Goal: Check status: Check status

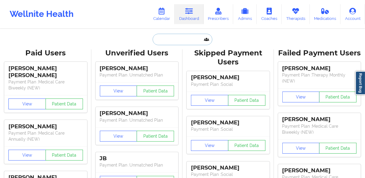
click at [175, 38] on input "text" at bounding box center [183, 39] width 60 height 11
paste input "[PERSON_NAME]"
type input "[PERSON_NAME]"
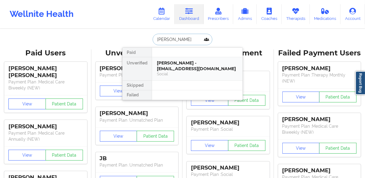
click at [176, 67] on div "[PERSON_NAME] - [EMAIL_ADDRESS][DOMAIN_NAME]" at bounding box center [197, 65] width 81 height 11
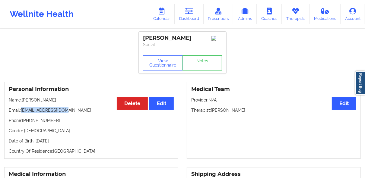
drag, startPoint x: 21, startPoint y: 112, endPoint x: 64, endPoint y: 113, distance: 42.2
click at [64, 113] on p "Email: [EMAIL_ADDRESS][DOMAIN_NAME]" at bounding box center [91, 110] width 165 height 6
copy p "[EMAIL_ADDRESS][DOMAIN_NAME]"
click at [165, 12] on icon at bounding box center [162, 11] width 8 height 7
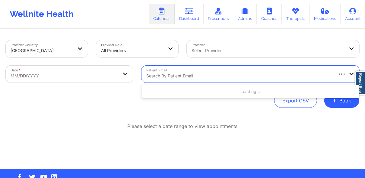
click at [172, 69] on div "Search by patient email" at bounding box center [236, 74] width 191 height 17
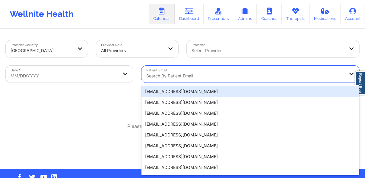
paste input "[EMAIL_ADDRESS][DOMAIN_NAME]"
type input "[EMAIL_ADDRESS][DOMAIN_NAME]"
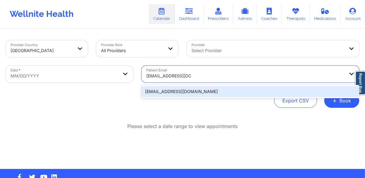
click at [172, 95] on div "[EMAIL_ADDRESS][DOMAIN_NAME]" at bounding box center [250, 91] width 218 height 11
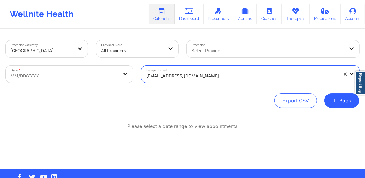
select select "2025-8"
select select "2025-9"
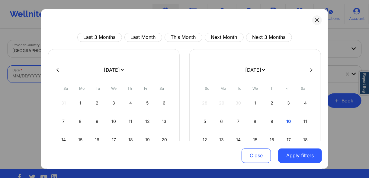
click at [78, 72] on body "Wellnite Health Calendar Dashboard Prescribers Admins Coaches Therapists Medica…" at bounding box center [184, 89] width 369 height 178
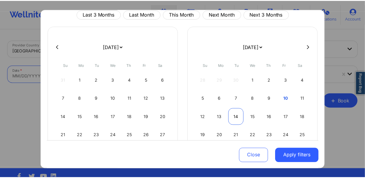
scroll to position [24, 0]
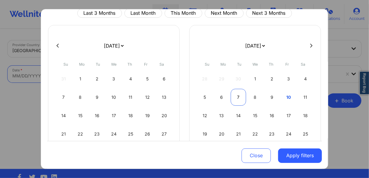
click at [236, 99] on div "7" at bounding box center [237, 97] width 15 height 17
select select "2025-9"
select select "2025-10"
select select "2025-9"
select select "2025-10"
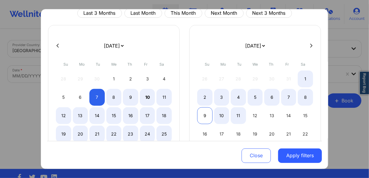
select select "2025-9"
select select "2025-10"
select select "2025-9"
select select "2025-10"
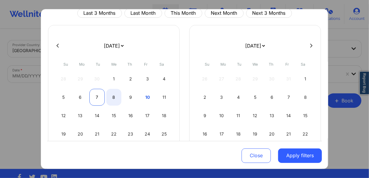
select select "2025-9"
select select "2025-10"
click at [100, 96] on div "7" at bounding box center [96, 97] width 15 height 17
select select "2025-9"
select select "2025-10"
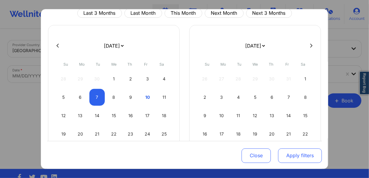
click at [288, 154] on button "Apply filters" at bounding box center [300, 155] width 44 height 14
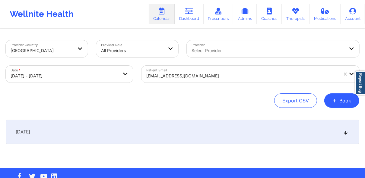
click at [171, 132] on div "[DATE]" at bounding box center [183, 132] width 354 height 24
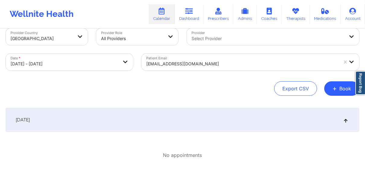
scroll to position [6, 0]
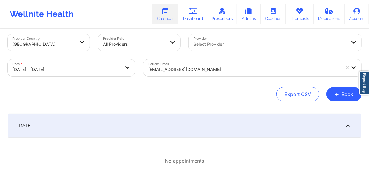
click at [93, 68] on body "Wellnite Health Calendar Dashboard Prescribers Admins Coaches Therapists Medica…" at bounding box center [184, 83] width 369 height 178
select select "2025-9"
select select "2025-10"
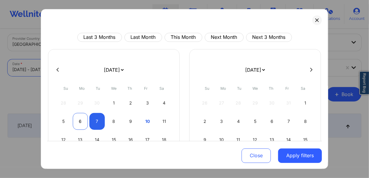
click at [78, 119] on div "6" at bounding box center [80, 121] width 15 height 17
select select "2025-9"
select select "2025-10"
select select "2025-9"
select select "2025-10"
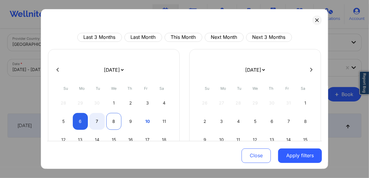
click at [115, 121] on div "8" at bounding box center [113, 121] width 15 height 17
select select "2025-9"
select select "2025-10"
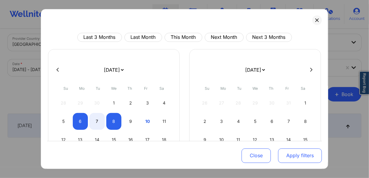
click at [286, 154] on button "Apply filters" at bounding box center [300, 155] width 44 height 14
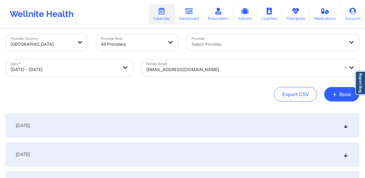
click at [139, 121] on div "[DATE]" at bounding box center [183, 126] width 354 height 24
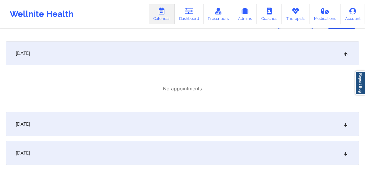
click at [144, 121] on div "[DATE]" at bounding box center [183, 124] width 354 height 24
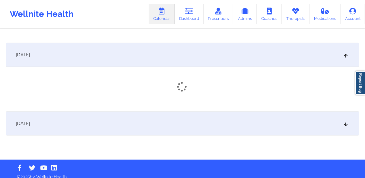
scroll to position [154, 0]
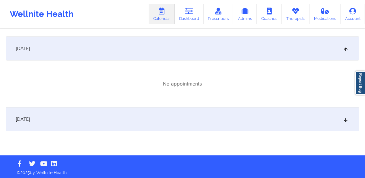
click at [157, 122] on div "[DATE]" at bounding box center [183, 119] width 354 height 24
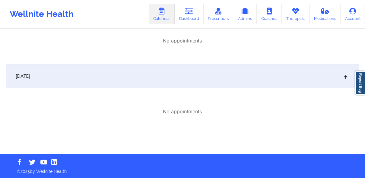
scroll to position [198, 0]
